Goal: Complete application form

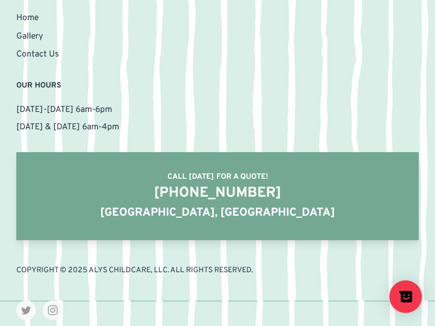
scroll to position [576, 0]
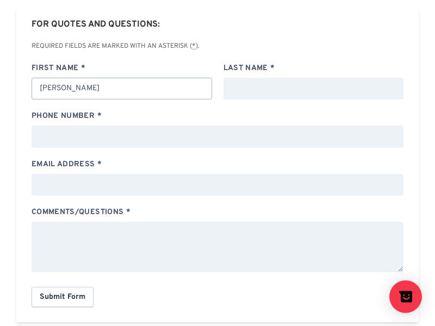
type input "Rick"
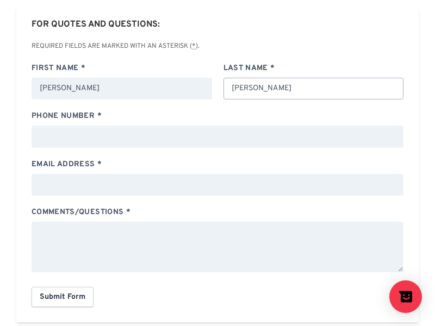
type input "Stephens"
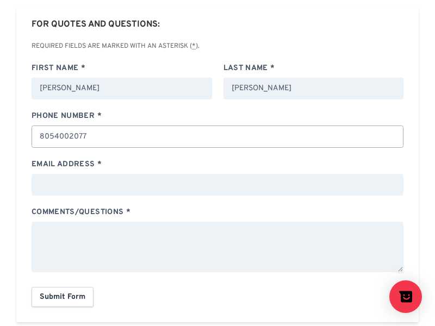
type input "8054002077"
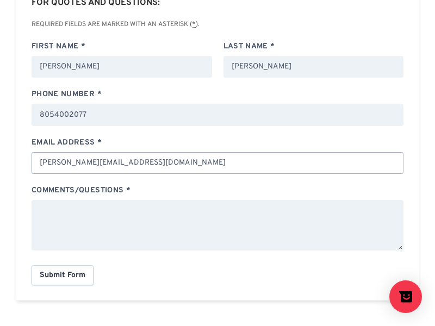
type input "rick_stephens@dominatebanners.com"
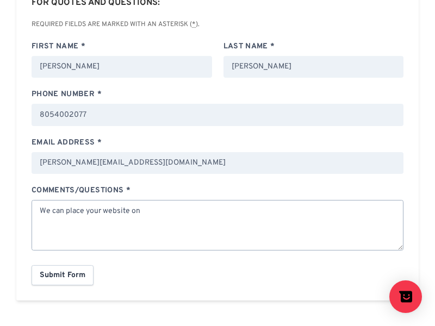
scroll to position [660, 0]
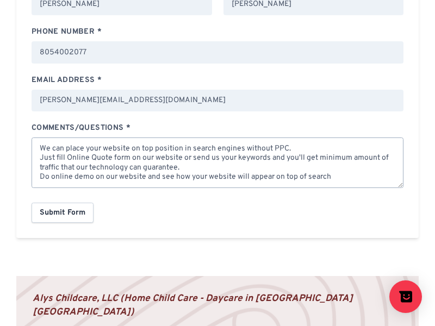
type textarea "We can place your website on top position in search engines without PPC. Just f…"
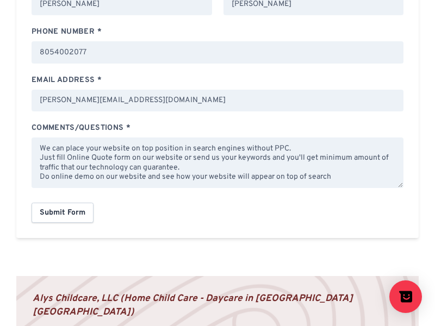
click at [62, 212] on input "Submit Form" at bounding box center [63, 213] width 62 height 20
